Goal: Information Seeking & Learning: Learn about a topic

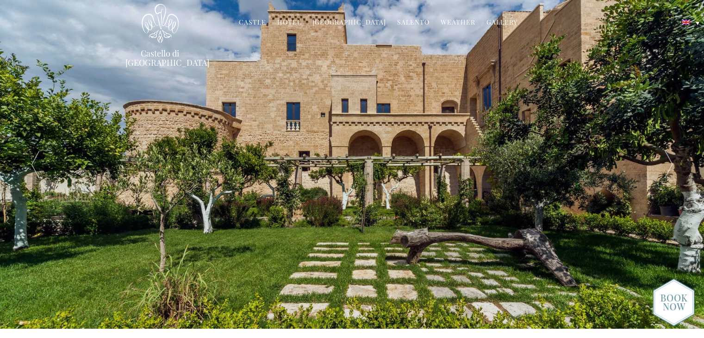
click at [668, 295] on img at bounding box center [674, 302] width 42 height 48
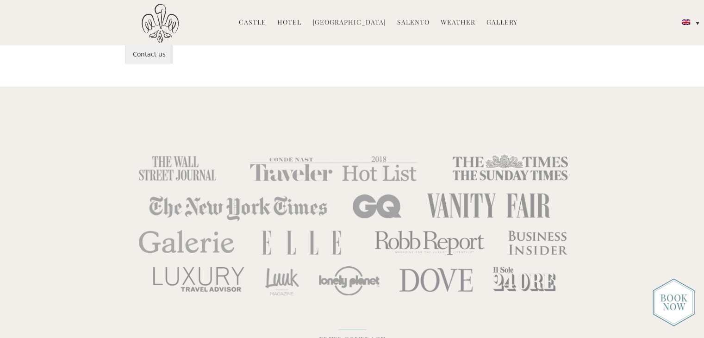
scroll to position [2730, 0]
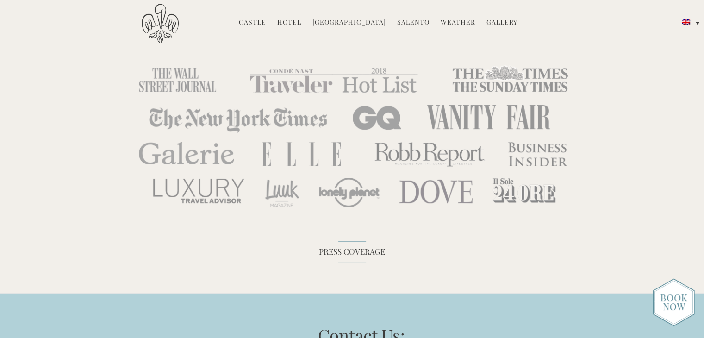
click at [254, 23] on link "Castle" at bounding box center [252, 23] width 27 height 11
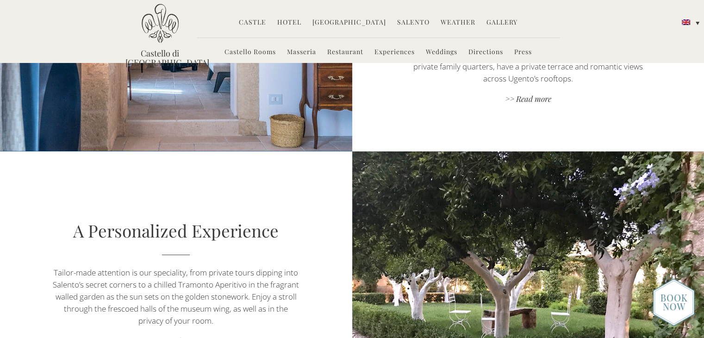
scroll to position [602, 0]
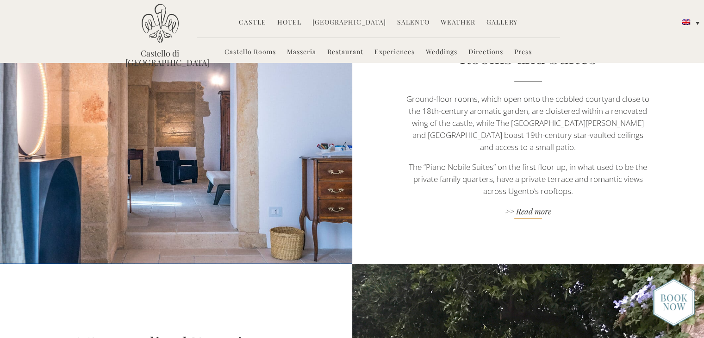
click at [530, 206] on link ">> Read more" at bounding box center [528, 212] width 246 height 12
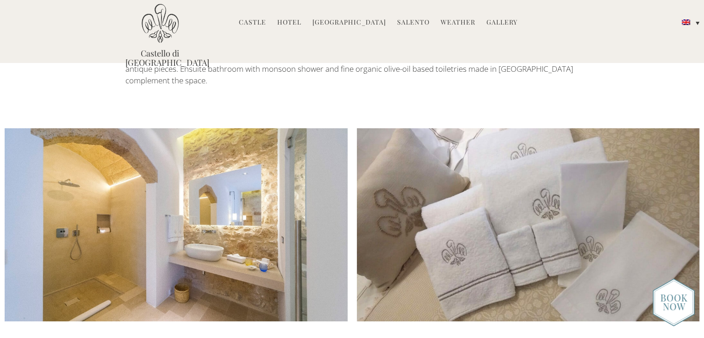
scroll to position [972, 0]
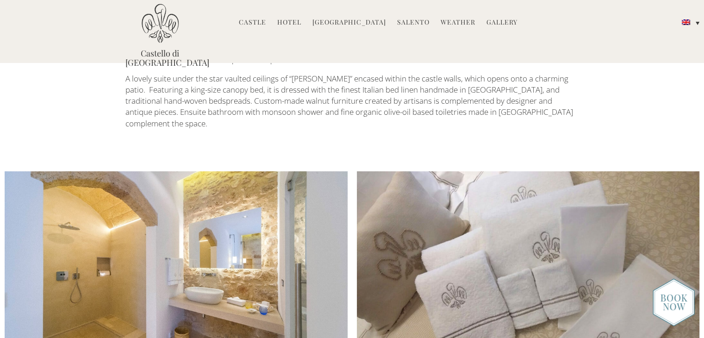
click at [193, 223] on img at bounding box center [176, 267] width 343 height 193
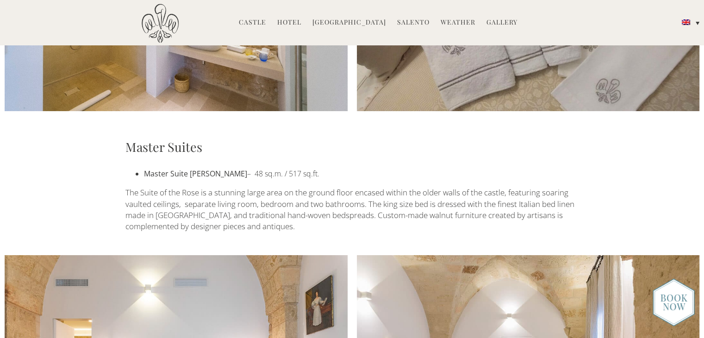
scroll to position [1203, 0]
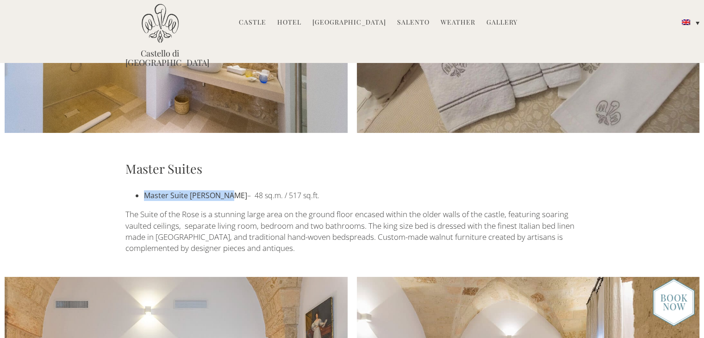
drag, startPoint x: 143, startPoint y: 161, endPoint x: 222, endPoint y: 164, distance: 79.7
click at [222, 190] on ul "Master Suite della Rosa – 48 sq.m. / 517 sq.ft." at bounding box center [352, 195] width 454 height 11
copy strong "Master Suite della Rosa"
click at [488, 23] on link "Gallery" at bounding box center [501, 23] width 31 height 11
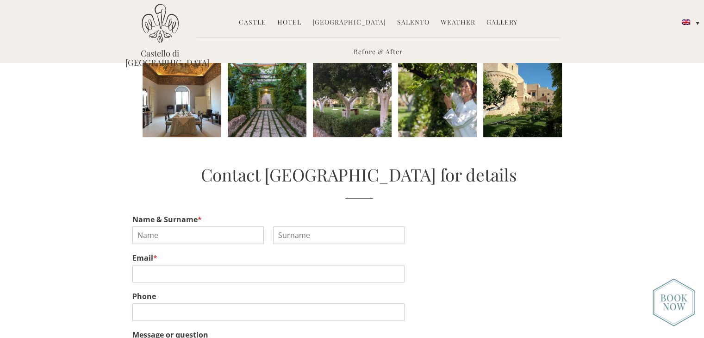
scroll to position [463, 0]
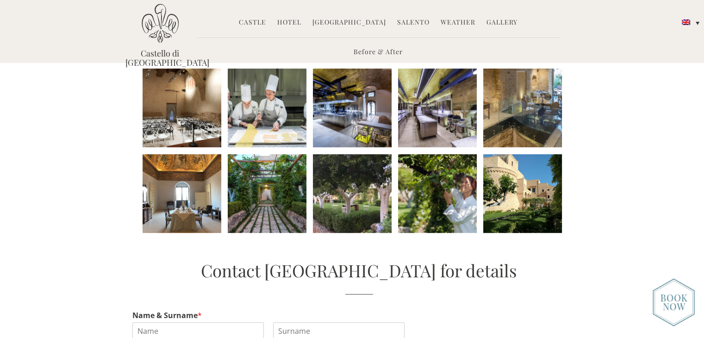
click at [519, 189] on li at bounding box center [522, 193] width 79 height 79
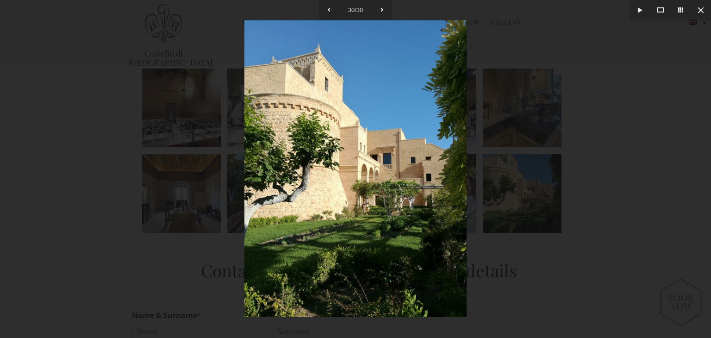
click at [665, 168] on div at bounding box center [355, 169] width 711 height 338
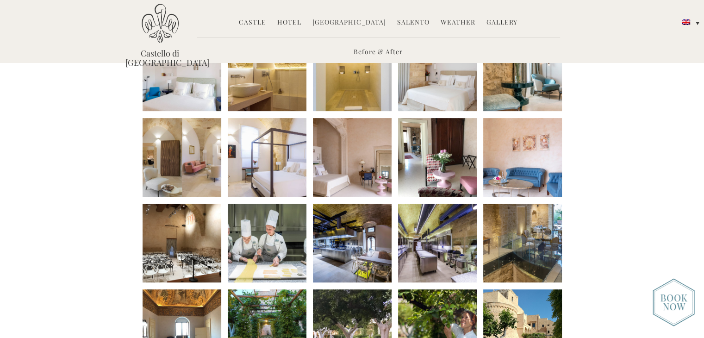
scroll to position [278, 0]
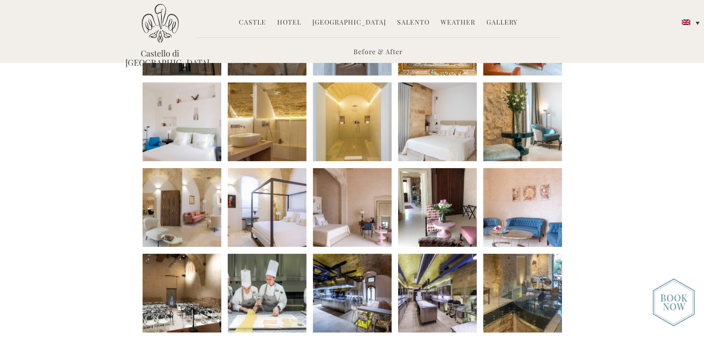
click at [181, 207] on li at bounding box center [182, 207] width 79 height 79
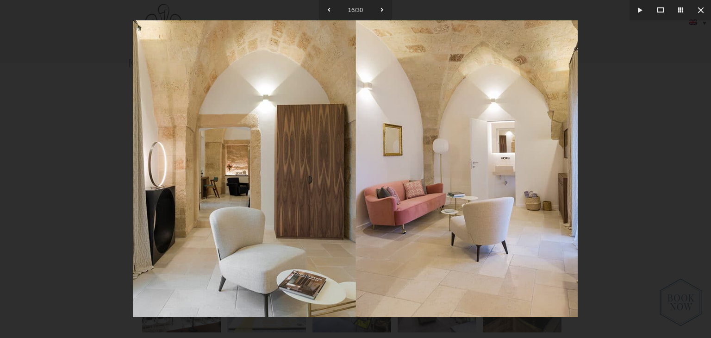
click at [661, 147] on div at bounding box center [355, 169] width 711 height 338
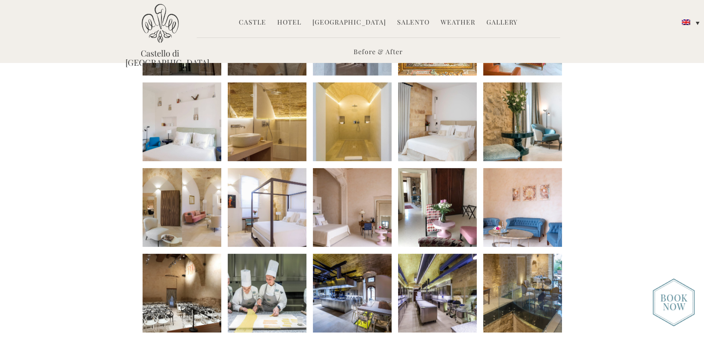
click at [270, 206] on li at bounding box center [267, 207] width 79 height 79
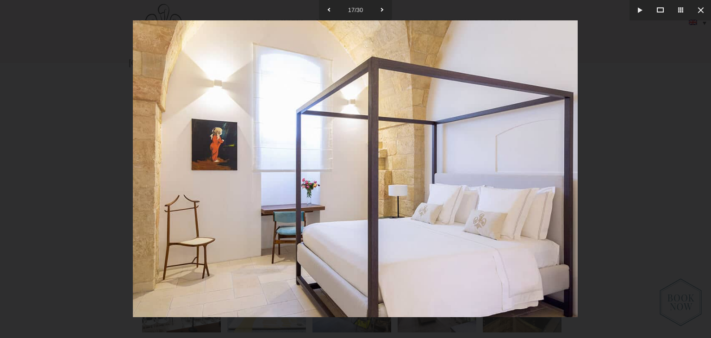
click at [641, 189] on div at bounding box center [355, 169] width 711 height 338
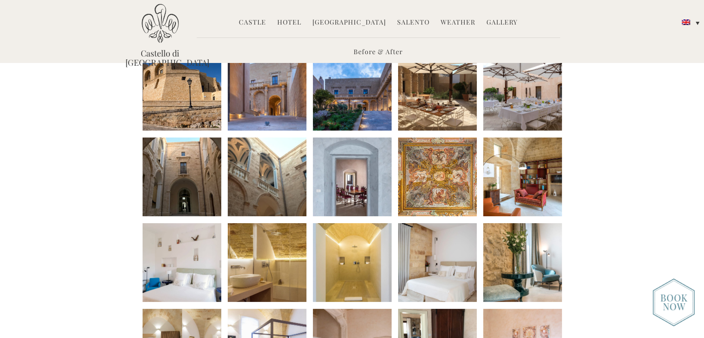
scroll to position [93, 0]
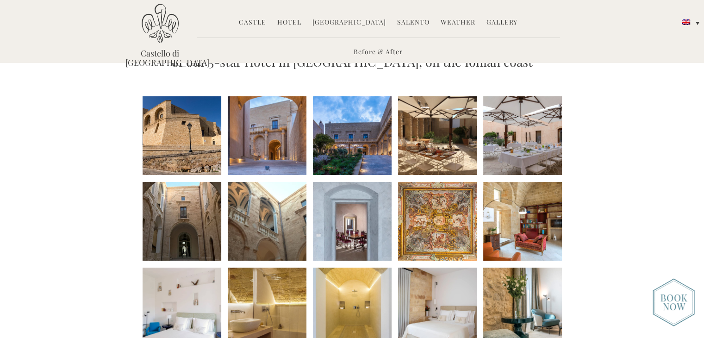
click at [292, 25] on link "Hotel" at bounding box center [289, 23] width 24 height 11
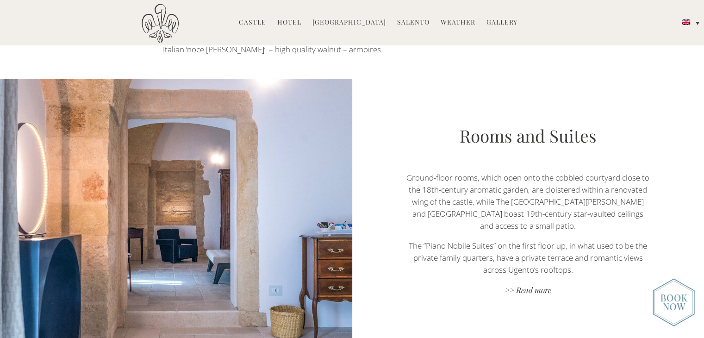
scroll to position [602, 0]
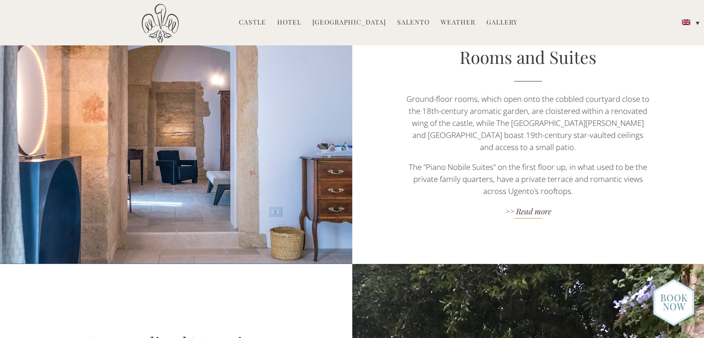
click at [526, 206] on link ">> Read more" at bounding box center [528, 212] width 246 height 12
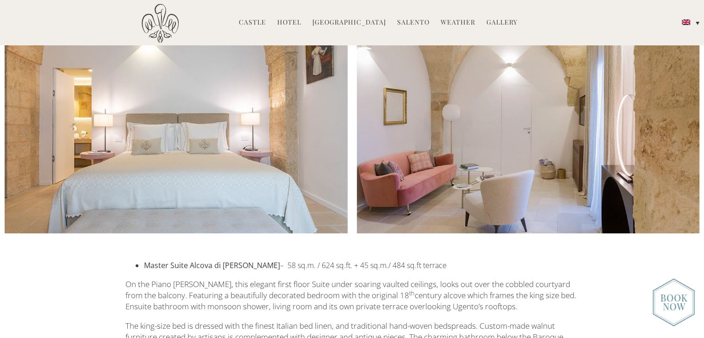
scroll to position [1527, 0]
